Goal: Task Accomplishment & Management: Use online tool/utility

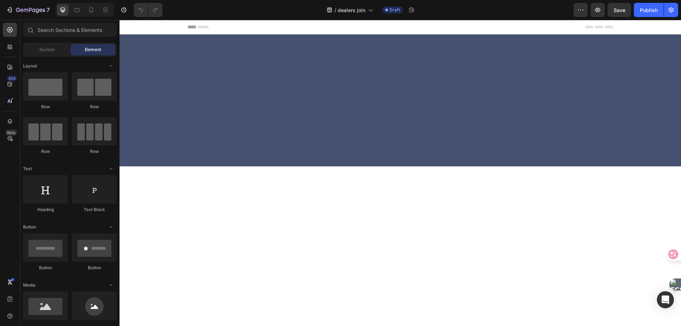
scroll to position [1382, 0]
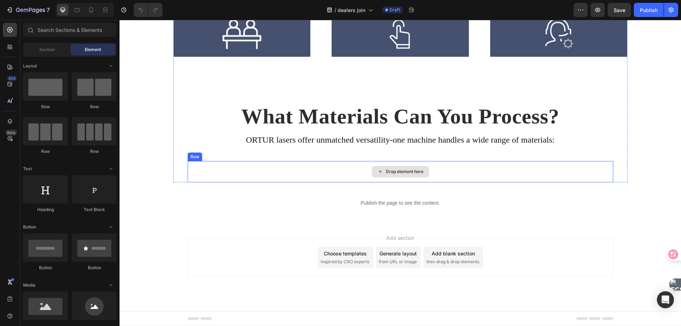
click at [240, 171] on div "Drop element here" at bounding box center [400, 171] width 425 height 21
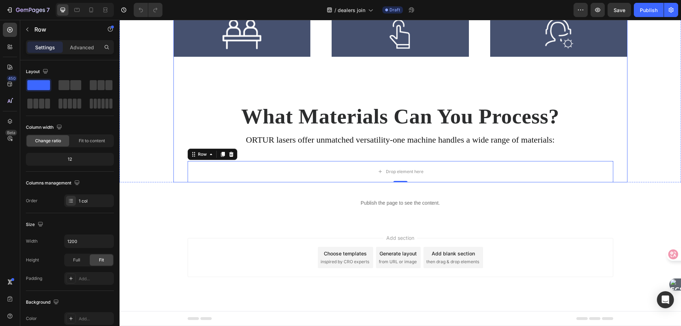
click at [175, 150] on div "What Support Do We Provide? Heading Core Equipment Heading Access online video …" at bounding box center [400, 35] width 454 height 293
click at [199, 169] on div "Drop element here" at bounding box center [400, 171] width 425 height 21
click at [175, 172] on div "What Support Do We Provide? Heading Core Equipment Heading Access online video …" at bounding box center [400, 35] width 454 height 293
click at [188, 163] on div "Drop element here" at bounding box center [400, 171] width 425 height 21
click at [229, 156] on icon at bounding box center [231, 154] width 5 height 5
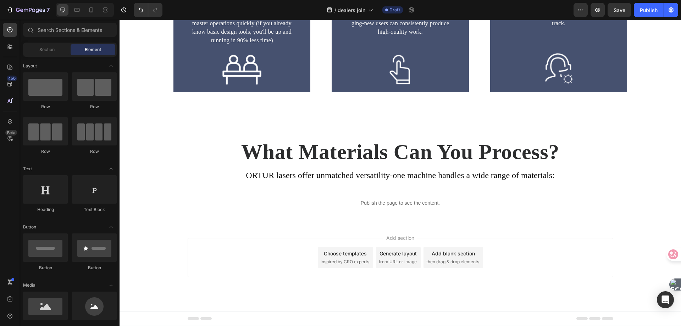
scroll to position [1346, 0]
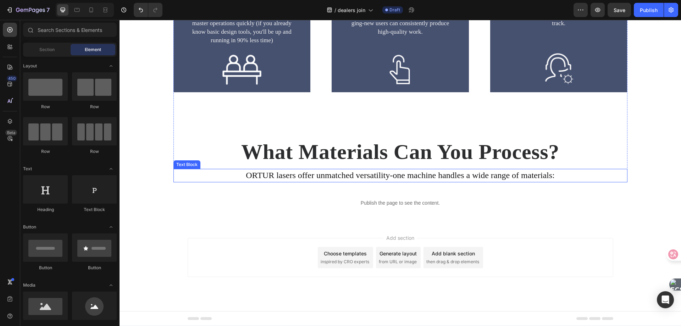
click at [264, 177] on p "ORTUR lasers offer unmatched versatility-one machine handles a wide range of ma…" at bounding box center [400, 175] width 452 height 12
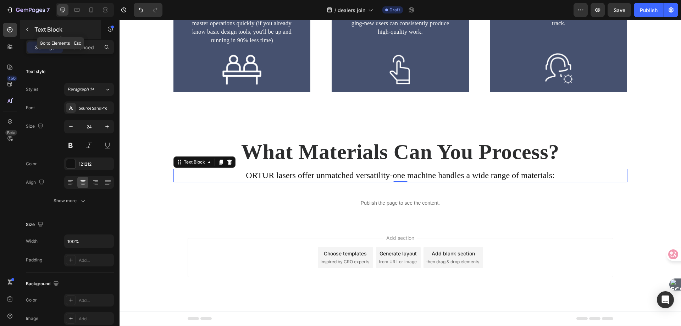
click at [26, 28] on icon "button" at bounding box center [27, 30] width 6 height 6
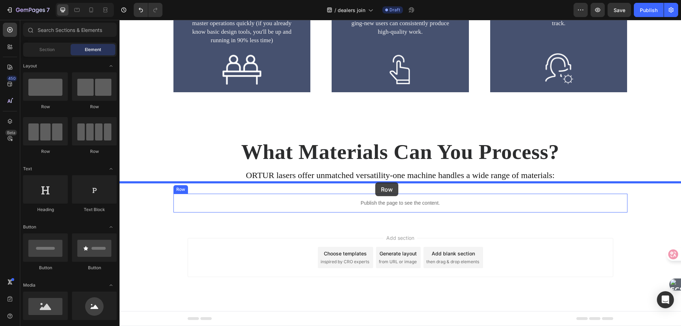
drag, startPoint x: 165, startPoint y: 110, endPoint x: 375, endPoint y: 182, distance: 222.4
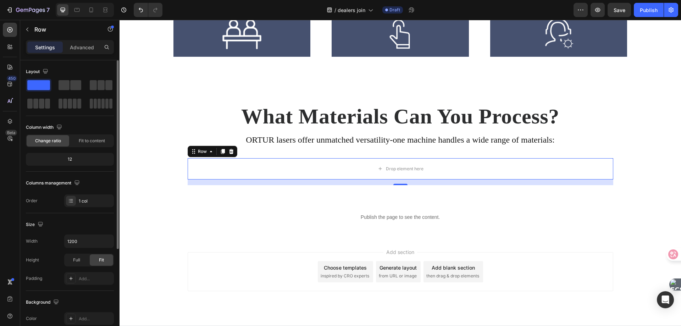
scroll to position [106, 0]
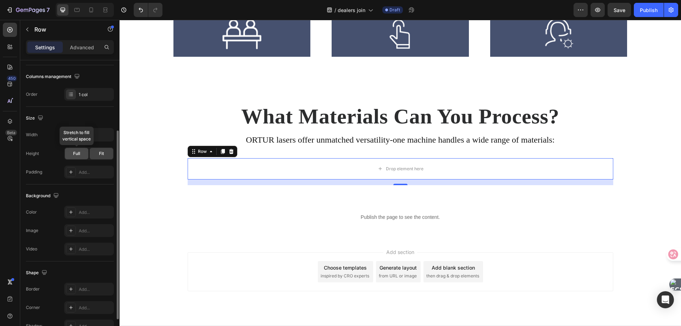
click at [77, 152] on span "Full" at bounding box center [76, 153] width 7 height 6
click at [93, 136] on input "1200" at bounding box center [89, 134] width 49 height 13
click at [110, 134] on icon "button" at bounding box center [107, 134] width 7 height 7
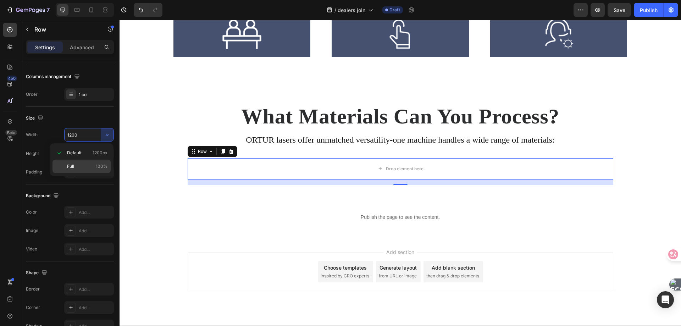
click at [78, 165] on p "Full 100%" at bounding box center [87, 166] width 40 height 6
type input "100%"
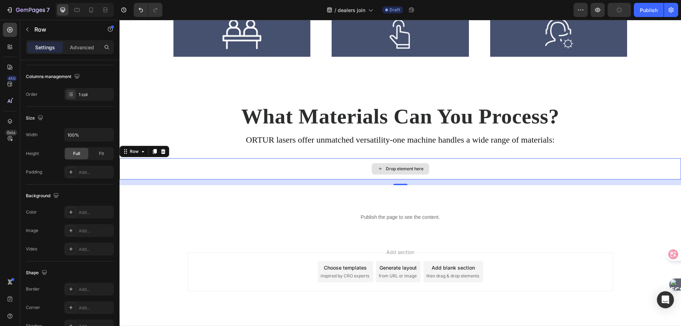
click at [337, 169] on div "Drop element here" at bounding box center [399, 168] width 561 height 21
click at [28, 32] on icon "button" at bounding box center [27, 30] width 6 height 6
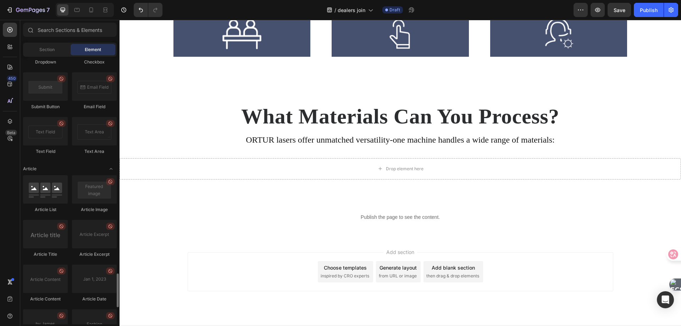
scroll to position [1834, 0]
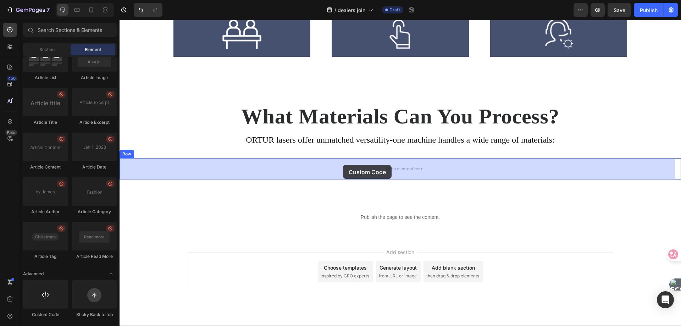
drag, startPoint x: 167, startPoint y: 317, endPoint x: 343, endPoint y: 165, distance: 232.8
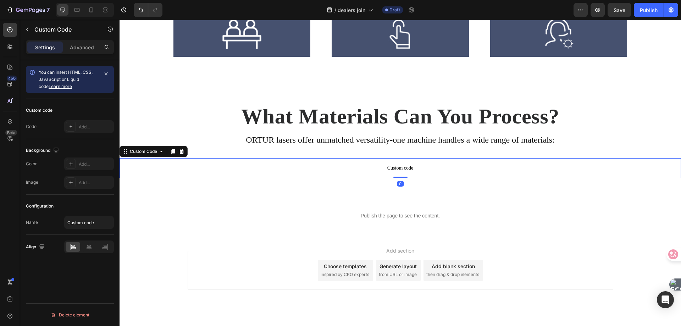
click at [241, 168] on span "Custom code" at bounding box center [399, 168] width 561 height 9
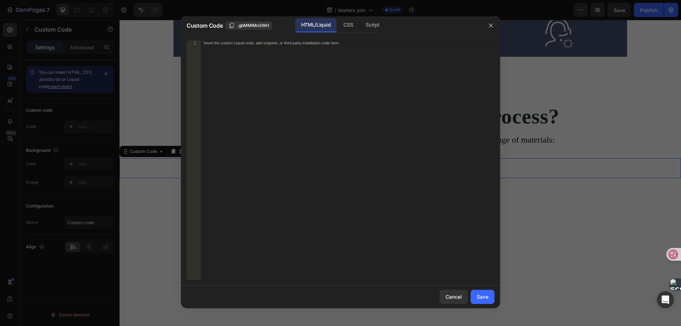
click at [332, 113] on div "Insert the custom Liquid code, add snippets, or third-party installation code h…" at bounding box center [348, 164] width 294 height 249
paste textarea "</script>"
type textarea "</script>"
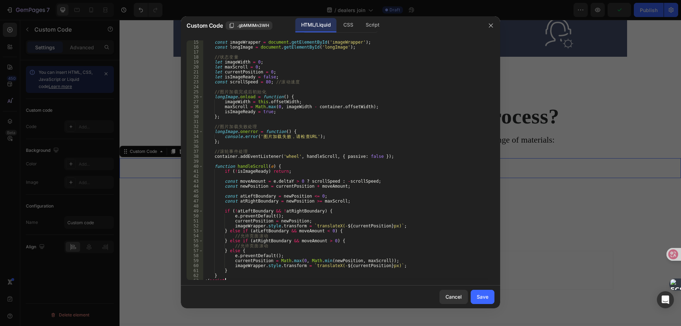
scroll to position [88, 0]
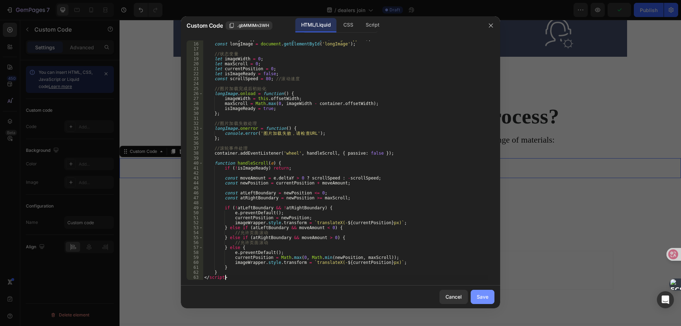
click at [478, 297] on div "Save" at bounding box center [482, 296] width 12 height 7
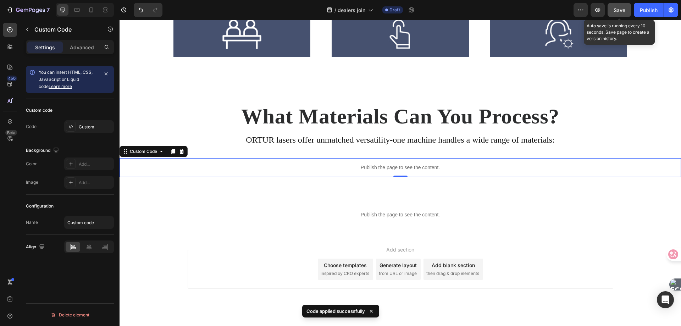
click at [619, 13] on span "Save" at bounding box center [619, 10] width 12 height 6
click at [599, 12] on icon "button" at bounding box center [597, 9] width 7 height 7
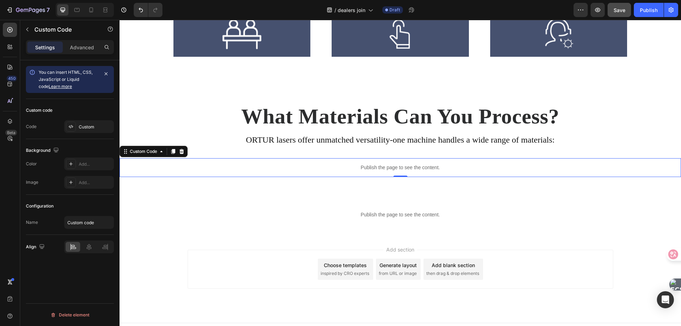
click at [257, 167] on p "Publish the page to see the content." at bounding box center [399, 167] width 561 height 7
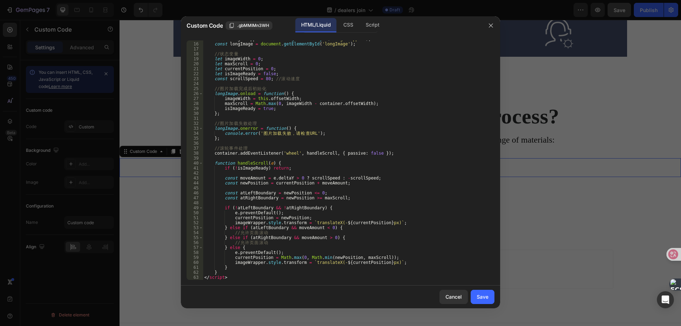
scroll to position [0, 0]
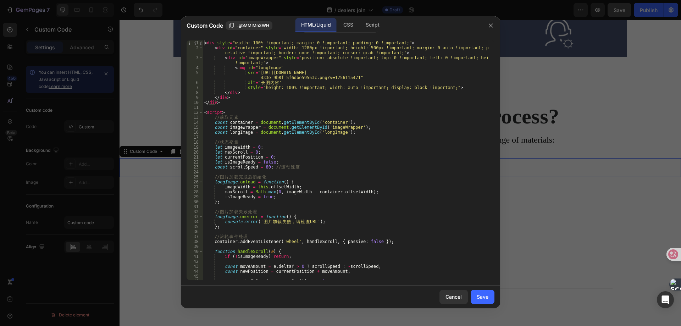
click at [323, 145] on div "< div style = "width: 100% !important; margin: 0 !important; padding: 0 !import…" at bounding box center [345, 164] width 285 height 249
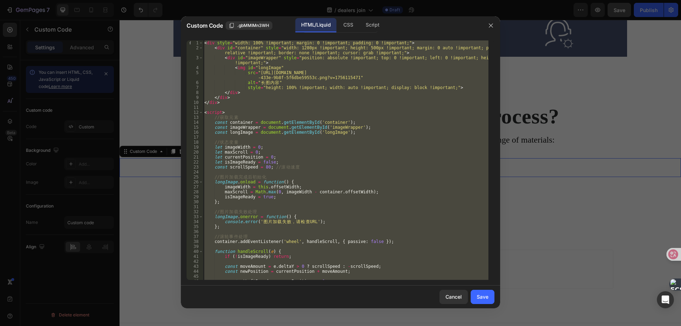
click at [397, 122] on div "< div style = "width: 100% !important; margin: 0 !important; padding: 0 !import…" at bounding box center [345, 159] width 285 height 239
type textarea "const container = document.getElementById('container');"
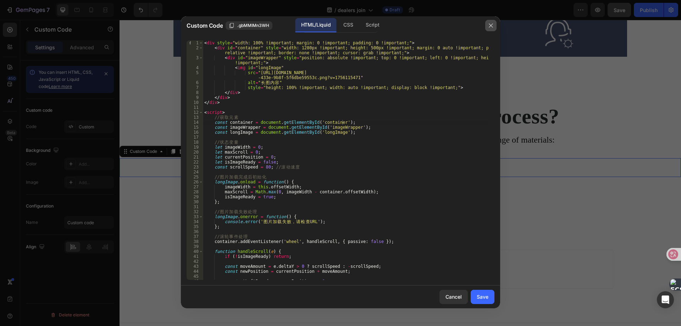
click at [487, 28] on button "button" at bounding box center [490, 25] width 11 height 11
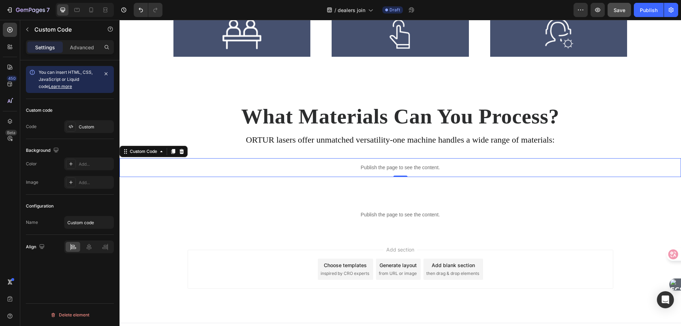
click at [198, 164] on p "Publish the page to see the content." at bounding box center [399, 167] width 561 height 7
click at [155, 155] on div "Custom Code" at bounding box center [143, 151] width 44 height 9
click at [147, 151] on div "Custom Code" at bounding box center [143, 151] width 30 height 6
click at [307, 165] on p "Publish the page to see the content." at bounding box center [399, 167] width 561 height 7
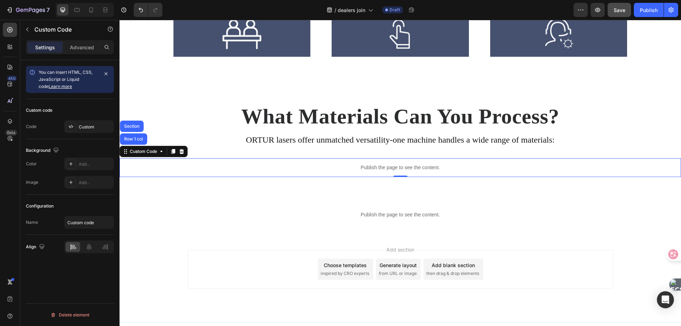
click at [307, 165] on p "Publish the page to see the content." at bounding box center [399, 167] width 561 height 7
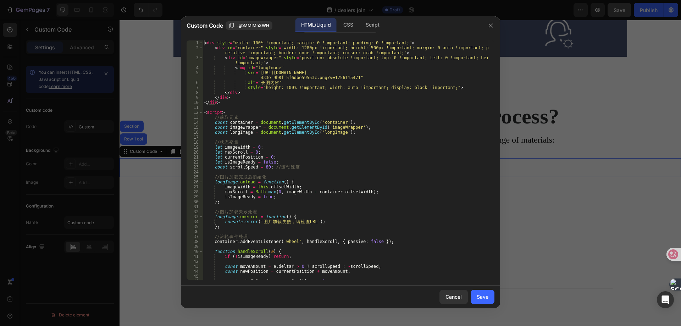
click at [311, 117] on div "< div style = "width: 100% !important; margin: 0 !important; padding: 0 !import…" at bounding box center [345, 164] width 285 height 249
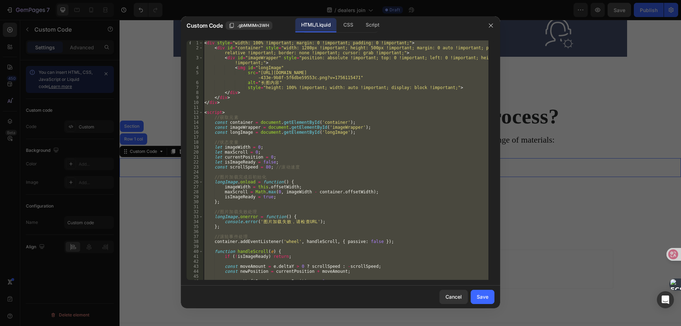
paste textarea
type textarea "</script>"
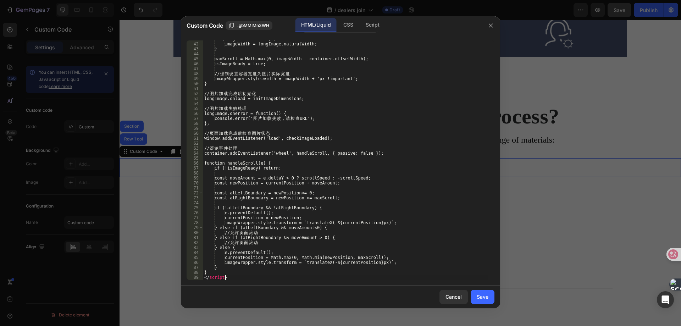
scroll to position [222, 0]
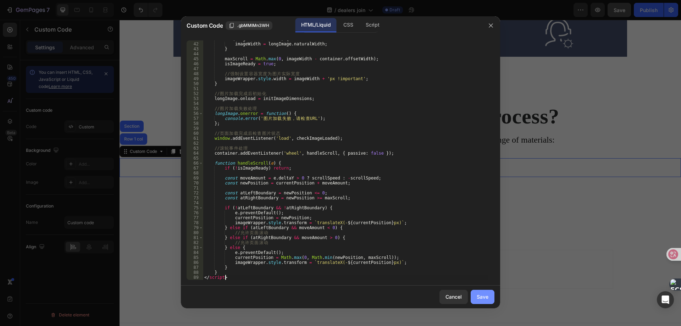
click at [482, 301] on button "Save" at bounding box center [482, 297] width 24 height 14
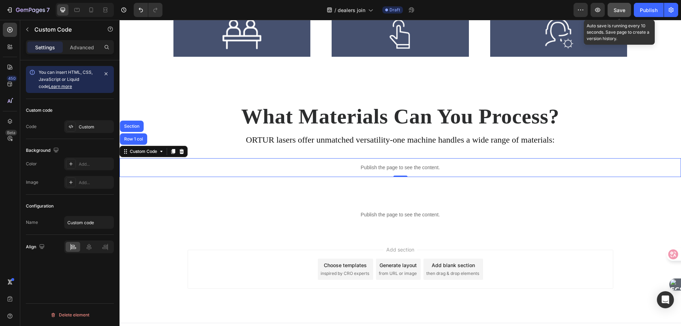
click at [613, 12] on span "Save" at bounding box center [619, 10] width 12 height 6
click at [284, 168] on p "Publish the page to see the content." at bounding box center [399, 167] width 561 height 7
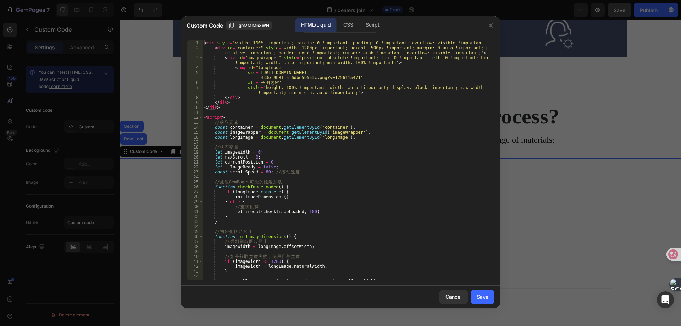
click at [321, 123] on div "< div style = "width: 100% !important; margin: 0 !important; padding: 0 !import…" at bounding box center [345, 164] width 285 height 249
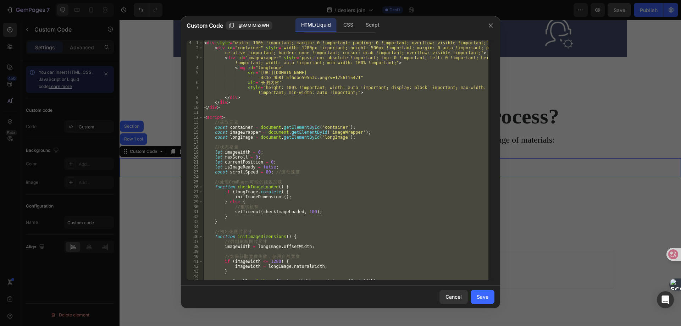
paste textarea
type textarea "</script>"
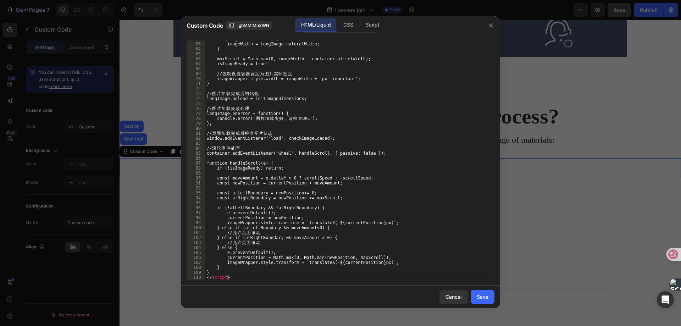
scroll to position [327, 0]
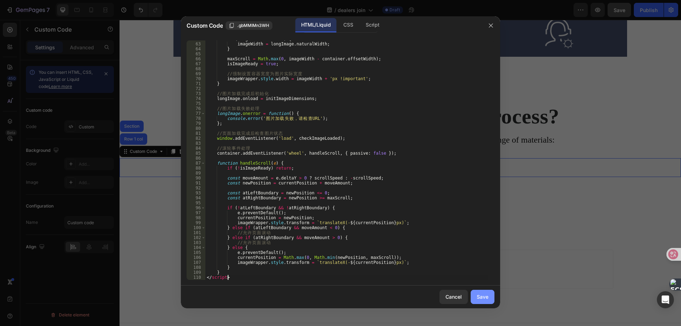
click at [476, 296] on button "Save" at bounding box center [482, 297] width 24 height 14
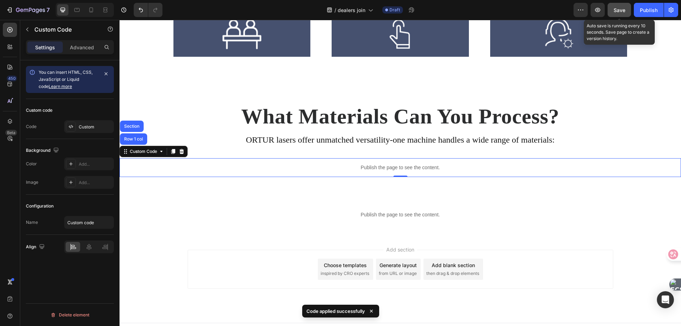
click at [616, 8] on span "Save" at bounding box center [619, 10] width 12 height 6
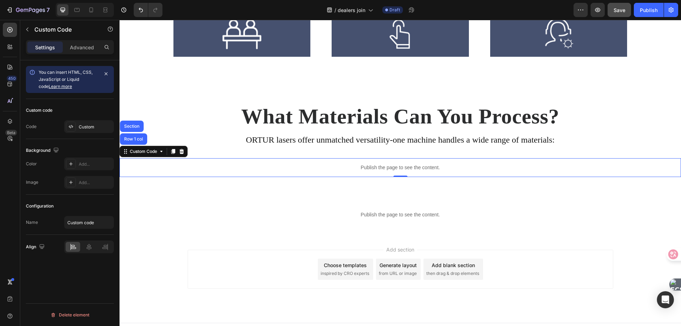
click at [333, 169] on p "Publish the page to see the content." at bounding box center [399, 167] width 561 height 7
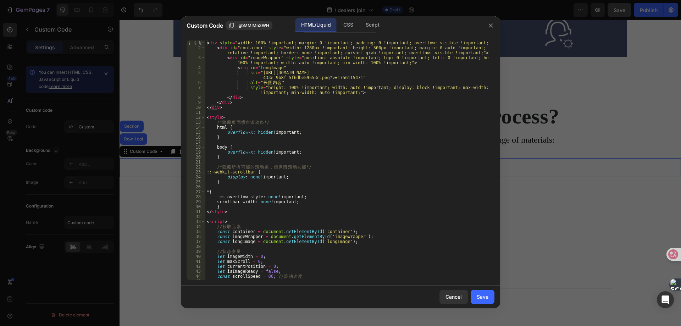
click at [330, 77] on div "< div style = "width: 100% !important; margin: 0 !important; padding: 0 !import…" at bounding box center [346, 164] width 283 height 249
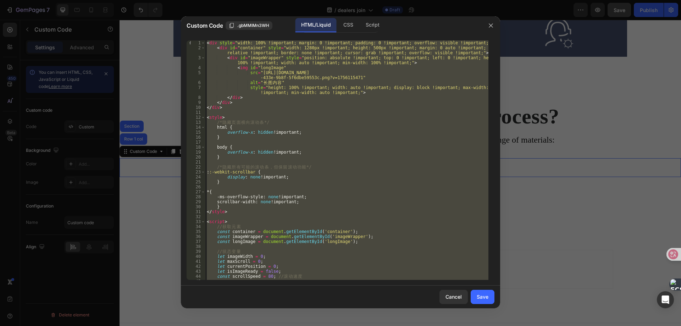
paste textarea
type textarea "</script>"
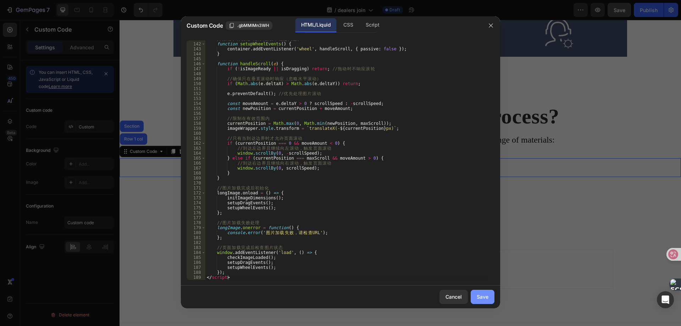
click at [474, 294] on button "Save" at bounding box center [482, 297] width 24 height 14
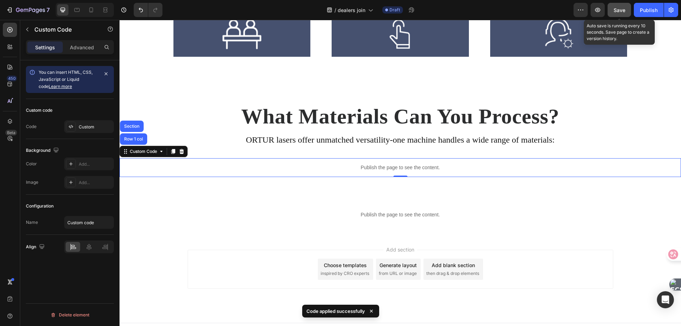
click at [619, 11] on span "Save" at bounding box center [619, 10] width 12 height 6
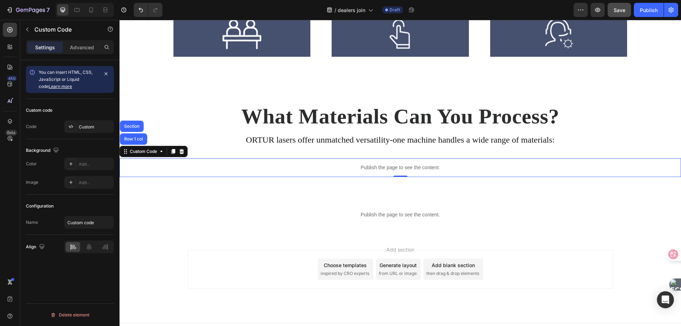
click at [241, 171] on p "Publish the page to see the content." at bounding box center [399, 167] width 561 height 7
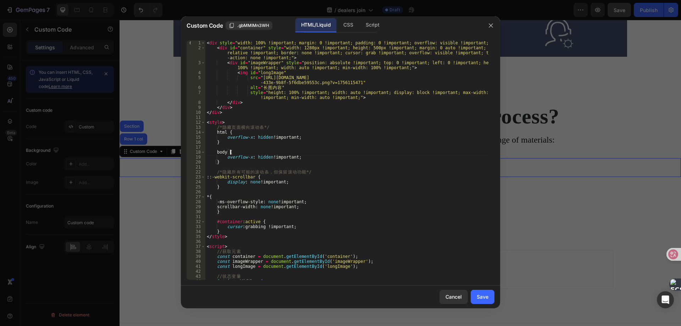
click at [295, 152] on div "< div style = "width: 100% !important; margin: 0 !important; padding: 0 !import…" at bounding box center [346, 164] width 283 height 249
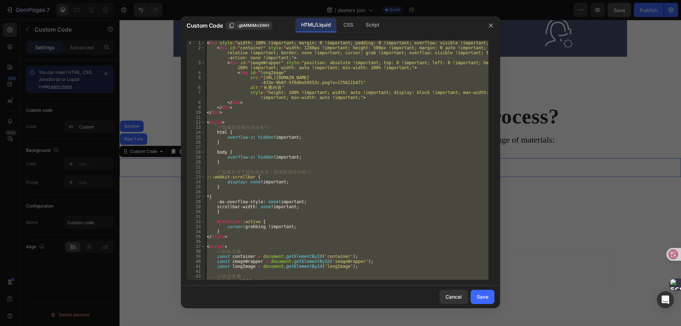
paste textarea
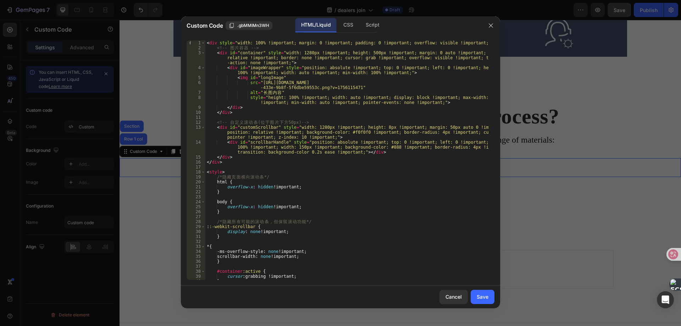
scroll to position [0, 0]
click at [224, 129] on div "< div style = "width: 100% !important; margin: 0 !important; padding: 0 !import…" at bounding box center [346, 164] width 283 height 249
type textarea "<div id="customScrollbar" style="width: 1280px !important; height: 8px !importa…"
click at [251, 127] on div "< div style = "width: 100% !important; margin: 0 !important; padding: 0 !import…" at bounding box center [346, 164] width 283 height 249
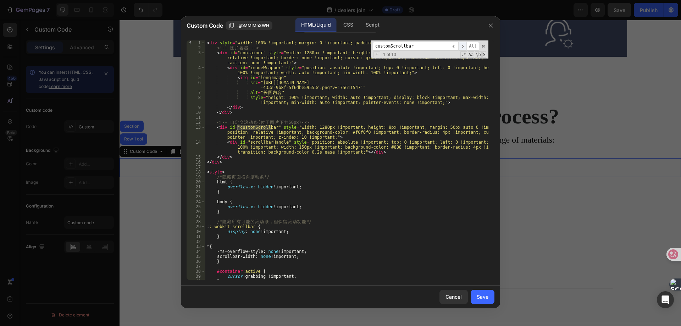
click at [462, 46] on span "​" at bounding box center [462, 46] width 9 height 9
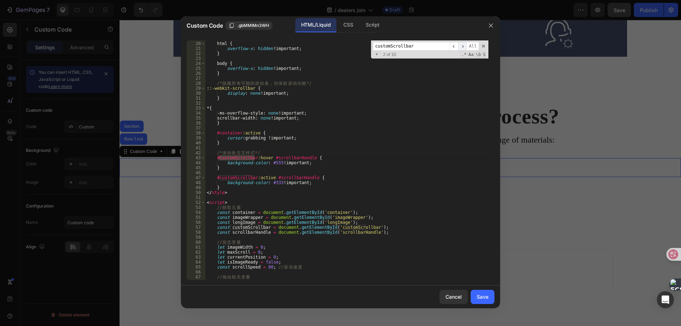
scroll to position [138, 0]
click at [462, 46] on span "​" at bounding box center [462, 46] width 9 height 9
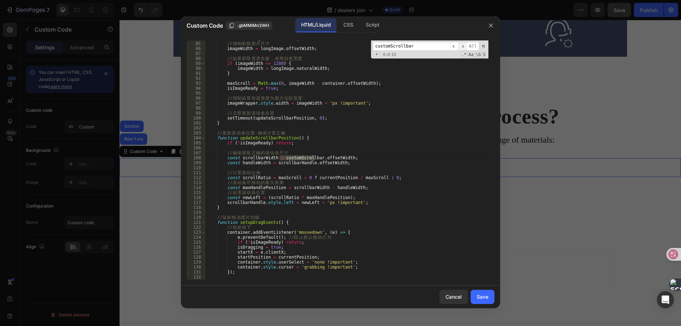
click at [462, 46] on span "​" at bounding box center [462, 46] width 9 height 9
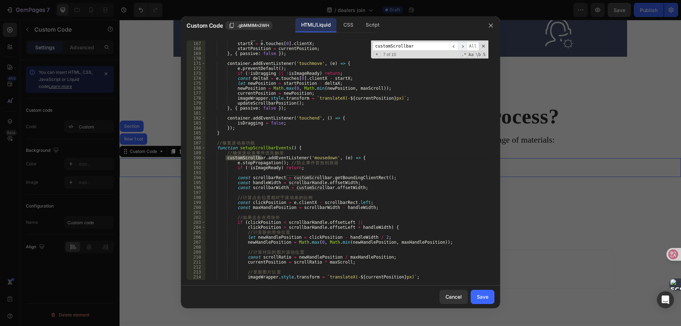
click at [462, 46] on span "​" at bounding box center [462, 46] width 9 height 9
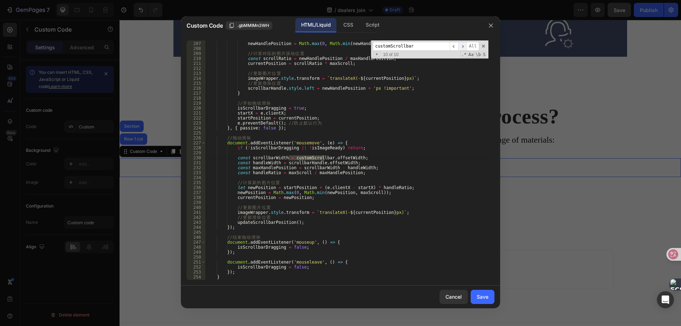
scroll to position [1066, 0]
click at [455, 30] on div "HTML/Liquid CSS Script" at bounding box center [407, 25] width 147 height 15
click at [480, 295] on div "Save" at bounding box center [482, 296] width 12 height 7
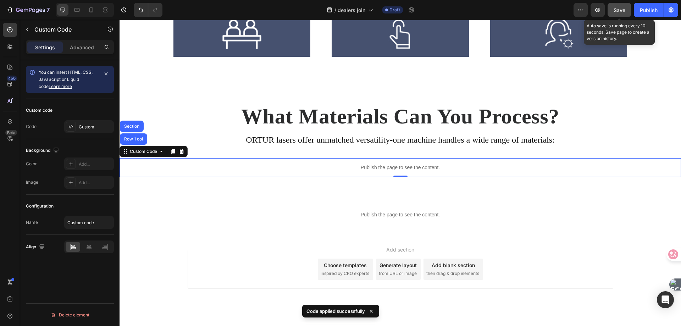
click at [624, 5] on button "Save" at bounding box center [618, 10] width 23 height 14
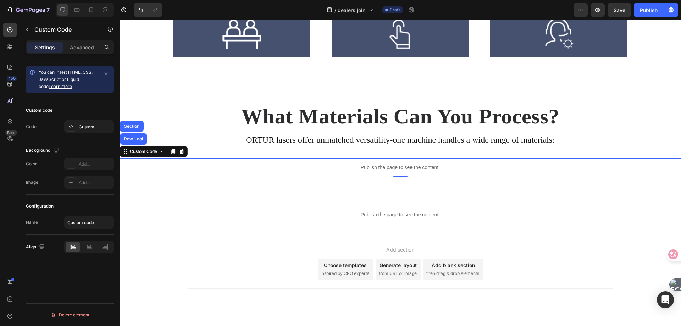
click at [308, 165] on p "Publish the page to see the content." at bounding box center [399, 167] width 561 height 7
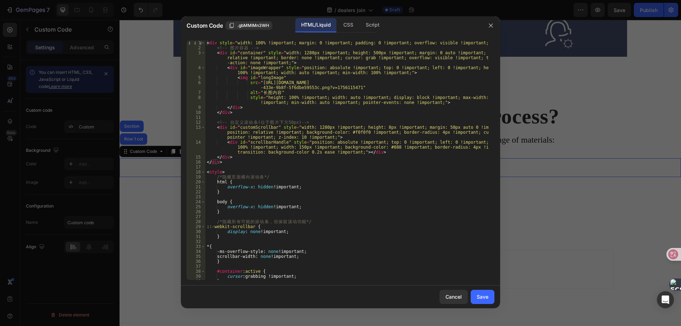
click at [319, 158] on div "< div style = "width: 100% !important; margin: 0 !important; padding: 0 !import…" at bounding box center [346, 164] width 283 height 249
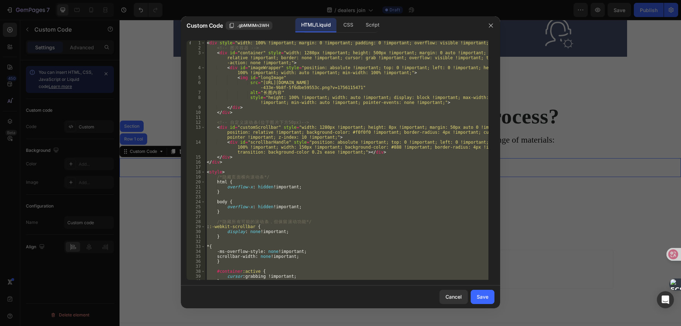
paste textarea
type textarea "</script>"
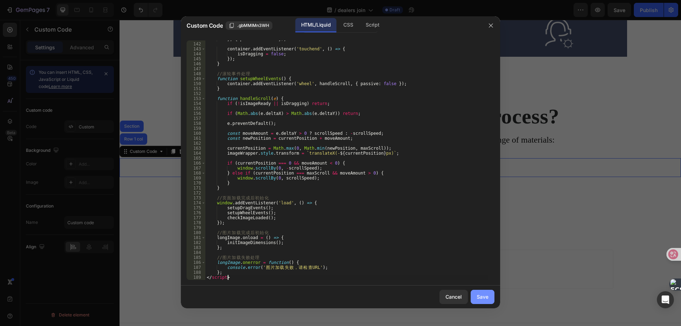
click at [480, 296] on div "Save" at bounding box center [482, 296] width 12 height 7
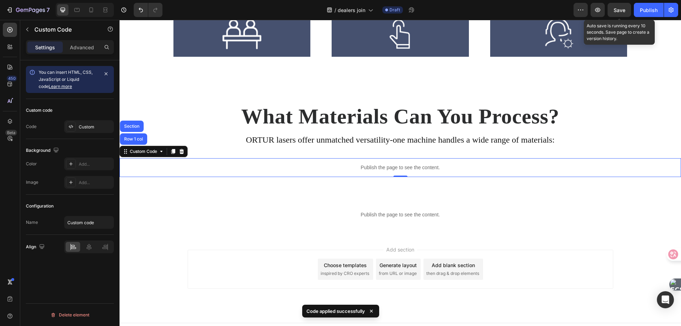
click at [617, 11] on span "Save" at bounding box center [619, 10] width 12 height 6
click at [600, 13] on button "button" at bounding box center [597, 10] width 14 height 14
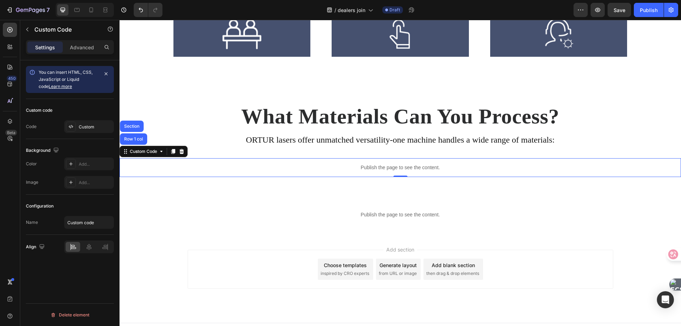
click at [352, 169] on p "Publish the page to see the content." at bounding box center [399, 167] width 561 height 7
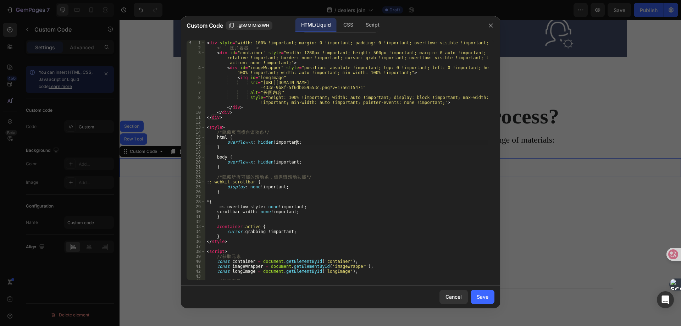
click at [326, 141] on div "< div style = "width: 100% !important; margin: 0 !important; padding: 0 !import…" at bounding box center [346, 164] width 283 height 249
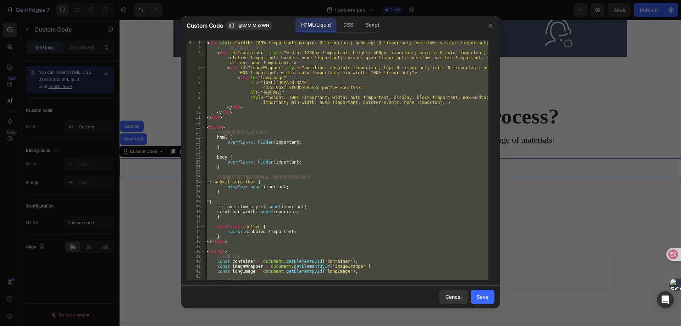
paste textarea
type textarea "</script>"
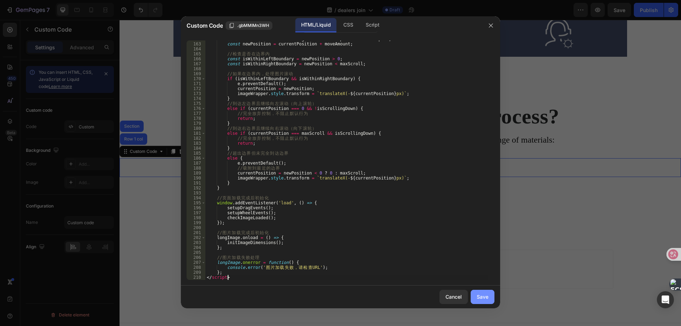
click at [477, 296] on div "Save" at bounding box center [482, 296] width 12 height 7
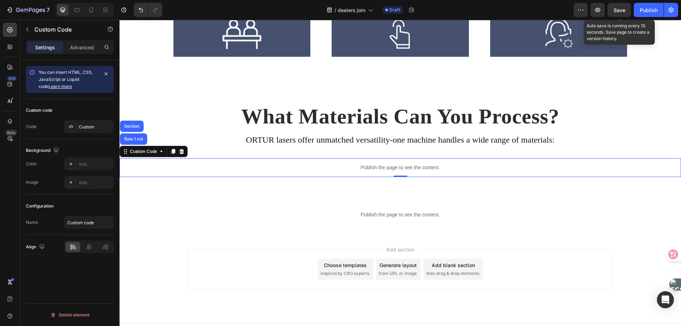
click at [619, 8] on span "Save" at bounding box center [619, 10] width 12 height 6
click at [308, 165] on p "Publish the page to see the content." at bounding box center [399, 167] width 561 height 7
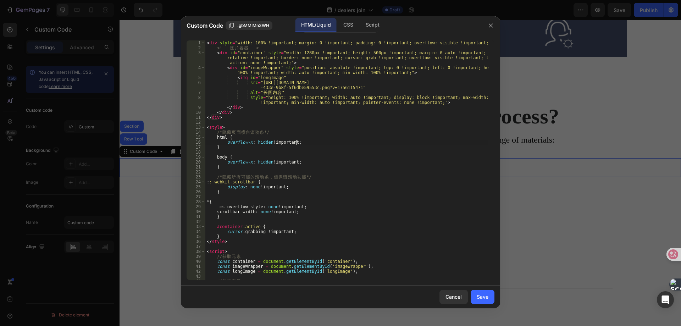
click at [342, 143] on div "< div style = "width: 100% !important; margin: 0 !important; padding: 0 !import…" at bounding box center [346, 164] width 283 height 249
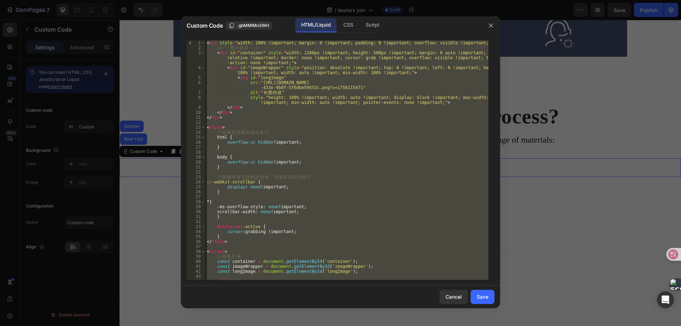
paste textarea
type textarea "</script>"
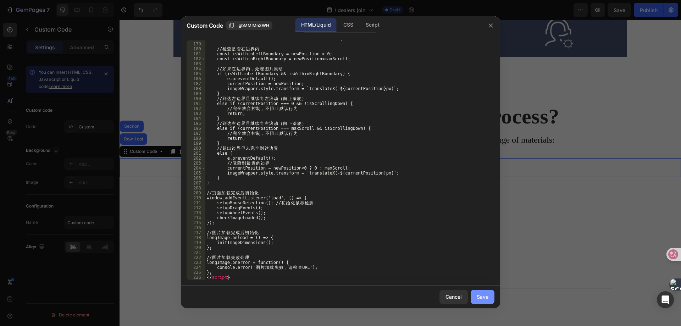
click at [484, 300] on div "Save" at bounding box center [482, 296] width 12 height 7
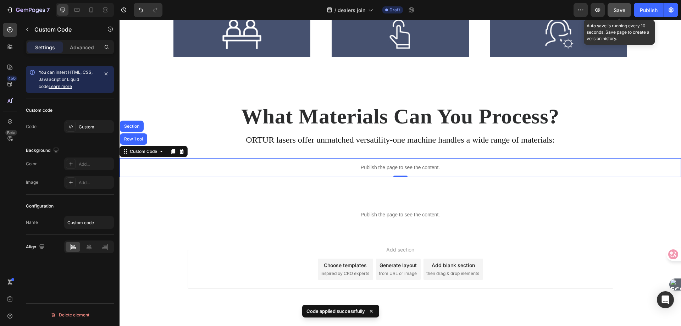
click at [617, 14] on button "Save" at bounding box center [618, 10] width 23 height 14
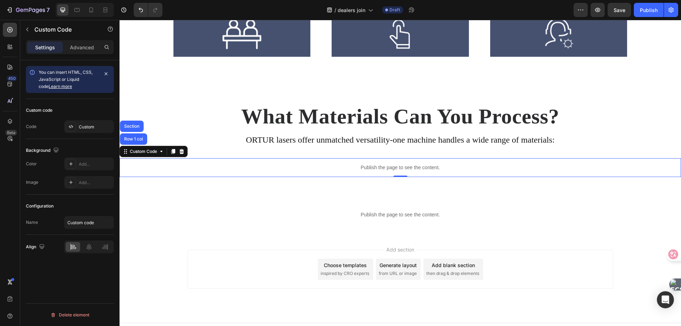
click at [292, 168] on p "Publish the page to see the content." at bounding box center [399, 167] width 561 height 7
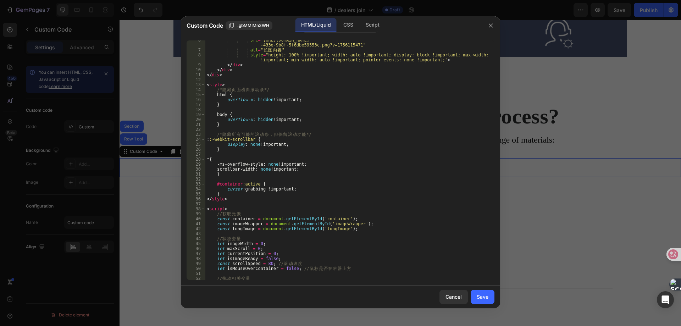
scroll to position [43, 0]
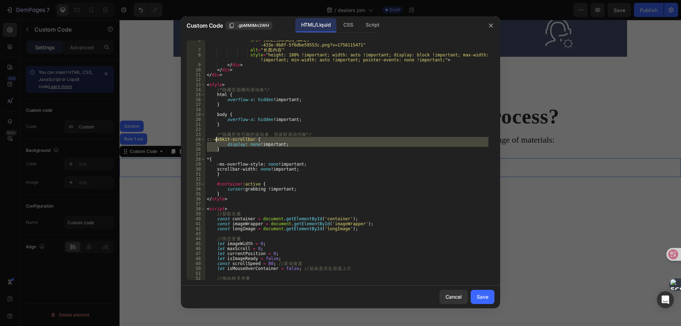
drag, startPoint x: 233, startPoint y: 151, endPoint x: 216, endPoint y: 140, distance: 20.1
click at [216, 140] on div "src = "[URL][DOMAIN_NAME] -433e-9b8f-5f6dbe59553c.png?v=1756115471" alt = " 长 图…" at bounding box center [346, 165] width 283 height 254
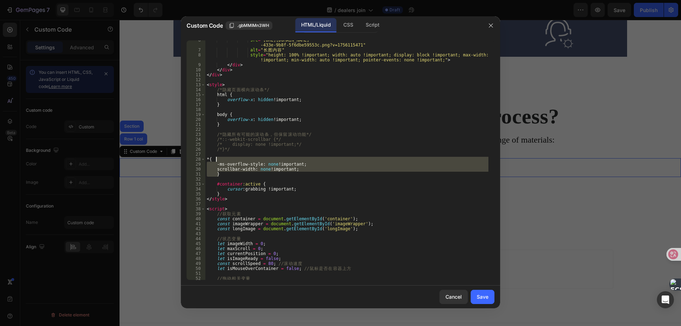
drag, startPoint x: 224, startPoint y: 175, endPoint x: 215, endPoint y: 158, distance: 19.7
click at [215, 158] on div "src = "[URL][DOMAIN_NAME] -433e-9b8f-5f6dbe59553c.png?v=1756115471" alt = " 长 图…" at bounding box center [346, 165] width 283 height 254
click at [292, 157] on div "src = "[URL][DOMAIN_NAME] -433e-9b8f-5f6dbe59553c.png?v=1756115471" alt = " 长 图…" at bounding box center [346, 159] width 283 height 239
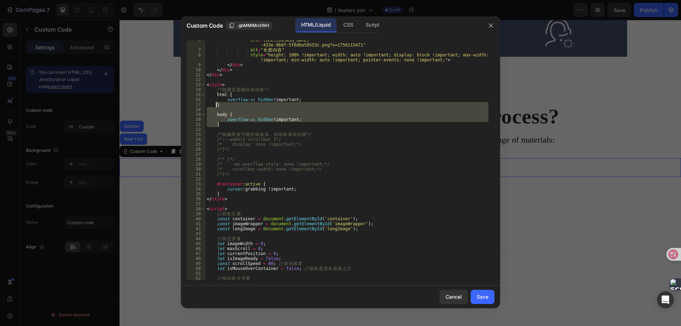
drag, startPoint x: 223, startPoint y: 123, endPoint x: 217, endPoint y: 105, distance: 19.2
click at [217, 105] on div "src = "[URL][DOMAIN_NAME] -433e-9b8f-5f6dbe59553c.png?v=1756115471" alt = " 长 图…" at bounding box center [346, 165] width 283 height 254
click at [283, 174] on div "src = "[URL][DOMAIN_NAME] -433e-9b8f-5f6dbe59553c.png?v=1756115471" alt = " 长 图…" at bounding box center [346, 165] width 283 height 254
type textarea "/*}*/"
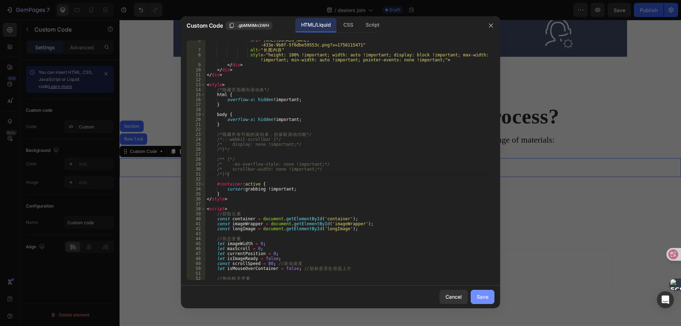
click at [484, 297] on div "Save" at bounding box center [482, 296] width 12 height 7
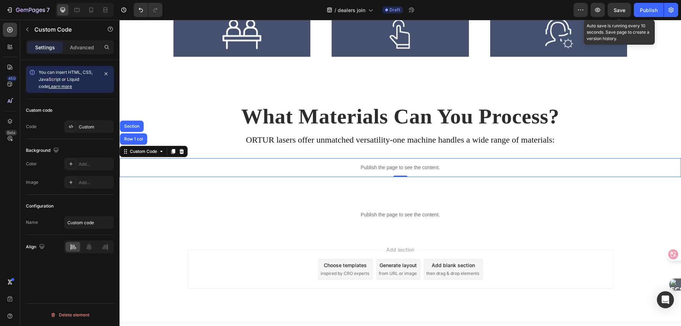
click at [618, 8] on span "Save" at bounding box center [619, 10] width 12 height 6
click at [613, 7] on button "Save" at bounding box center [618, 10] width 23 height 14
